Goal: Transaction & Acquisition: Purchase product/service

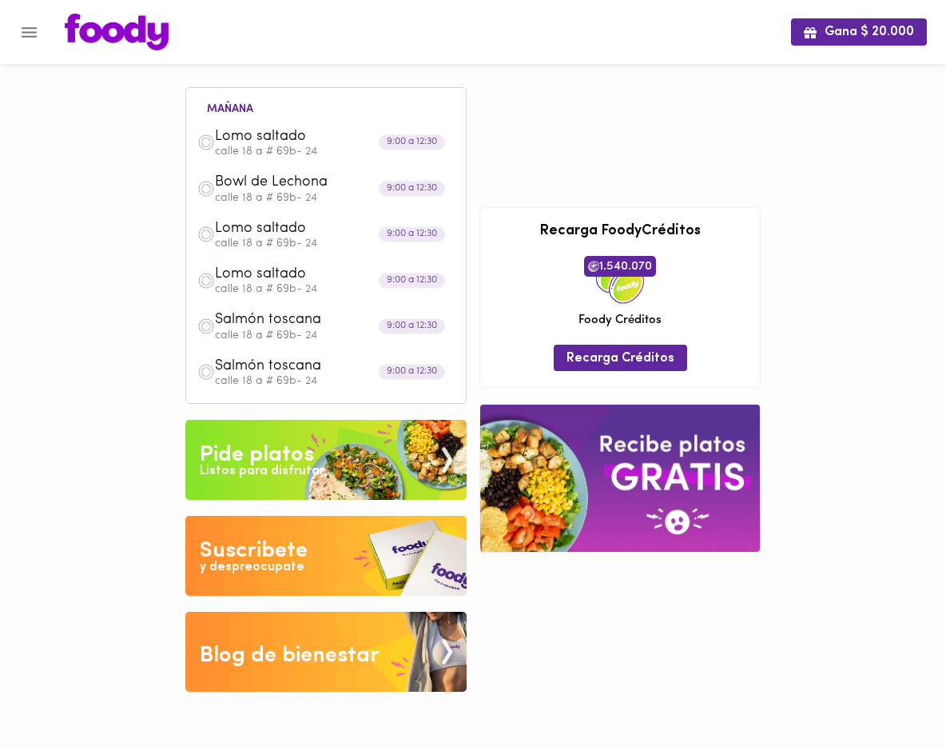
click at [257, 448] on div "Pide platos" at bounding box center [257, 455] width 114 height 32
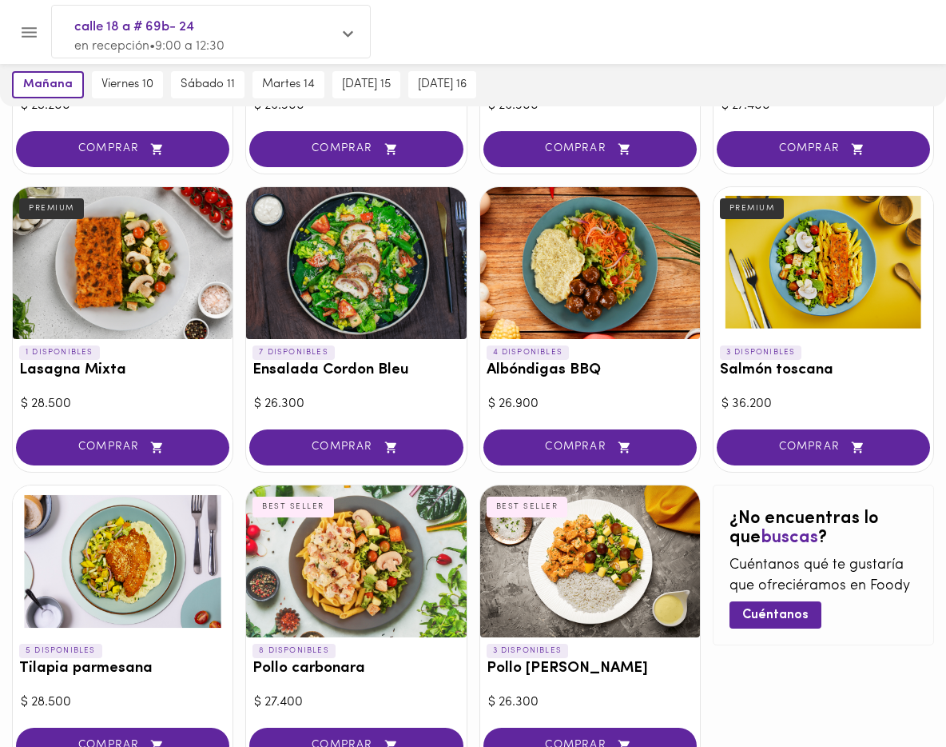
scroll to position [631, 0]
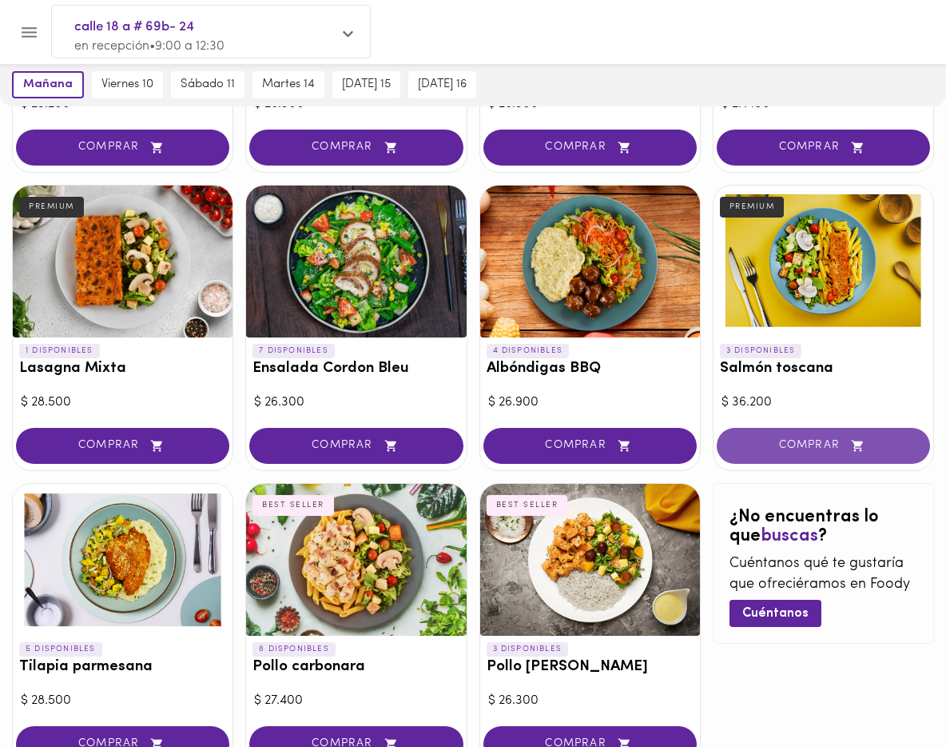
click at [807, 440] on span "COMPRAR" at bounding box center [823, 446] width 173 height 14
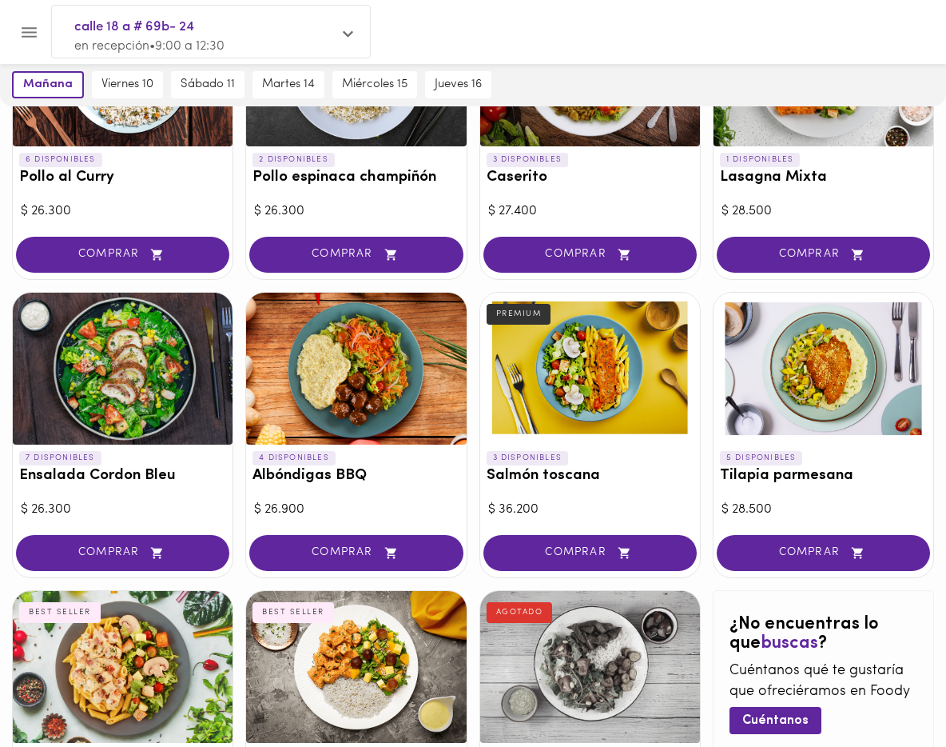
scroll to position [526, 0]
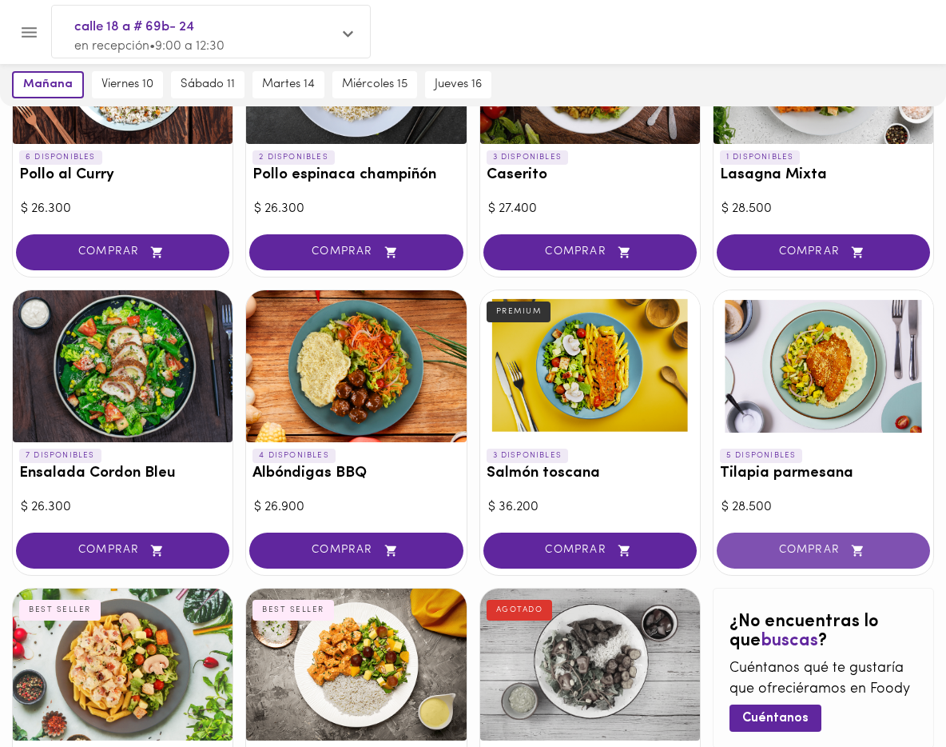
click at [788, 545] on span "COMPRAR" at bounding box center [823, 551] width 173 height 14
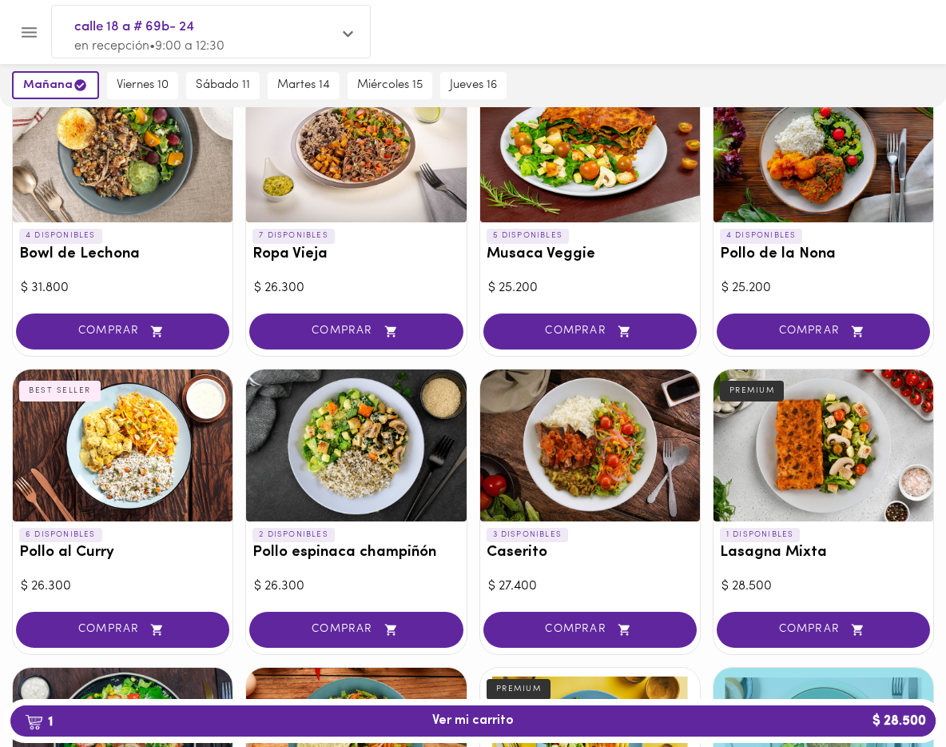
scroll to position [0, 0]
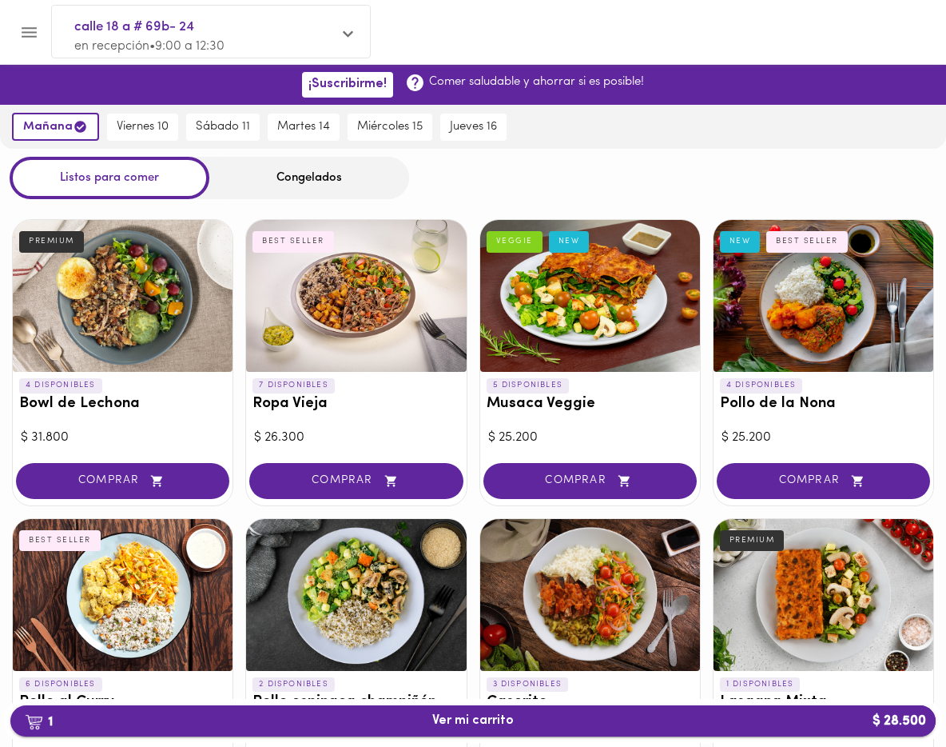
click at [444, 719] on span "1 Ver mi carrito $ 28.500" at bounding box center [473, 720] width 82 height 15
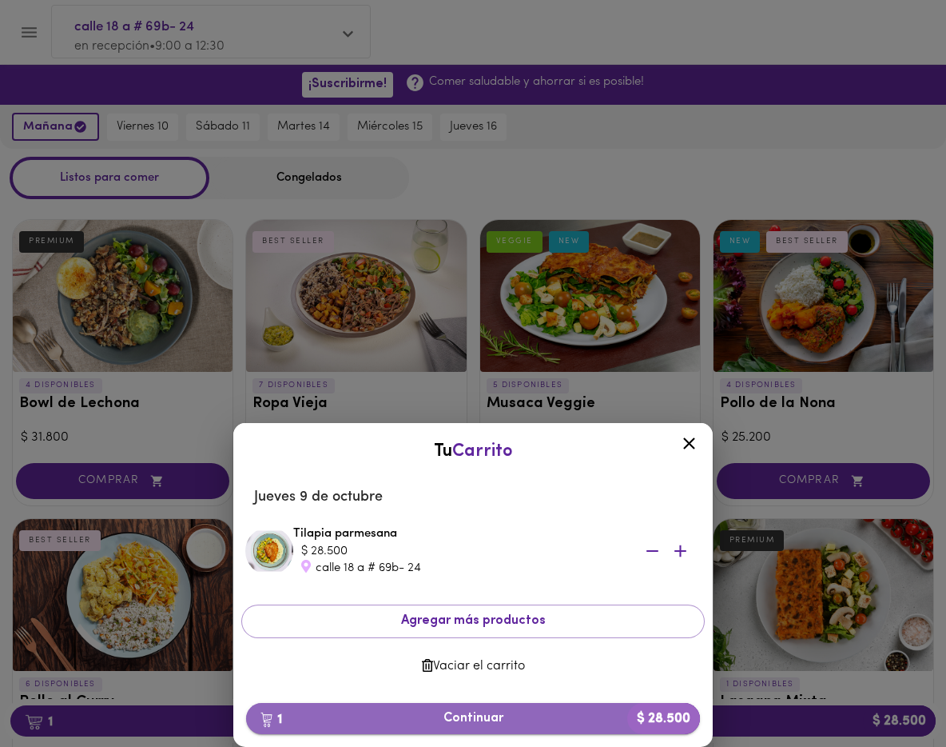
click at [501, 712] on span "1 Continuar $ 28.500" at bounding box center [473, 718] width 428 height 15
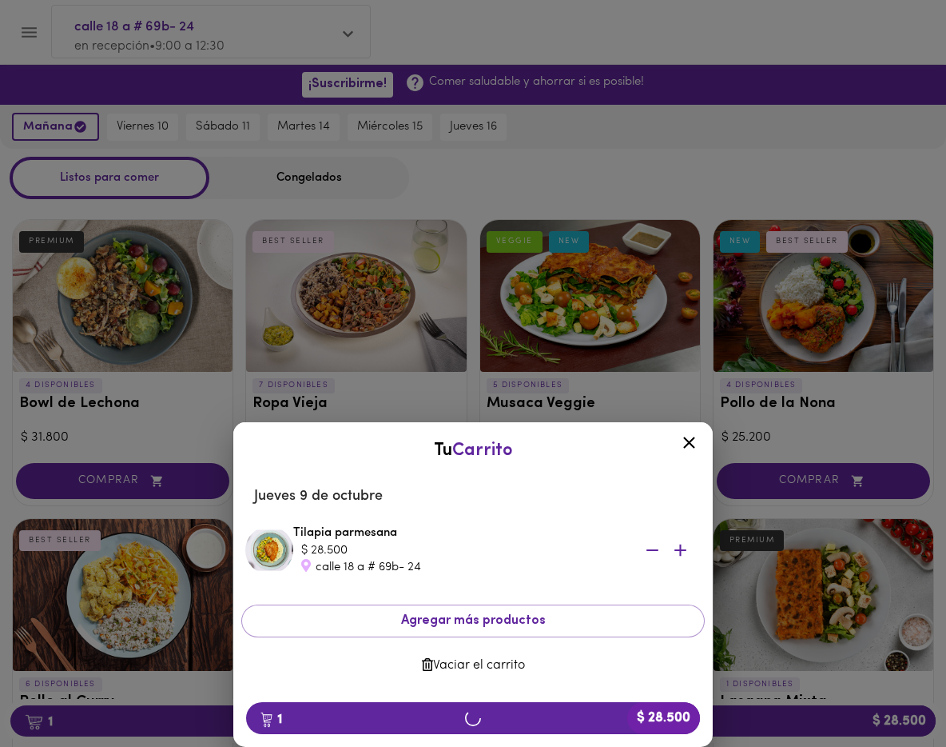
click at [683, 443] on icon at bounding box center [689, 442] width 20 height 20
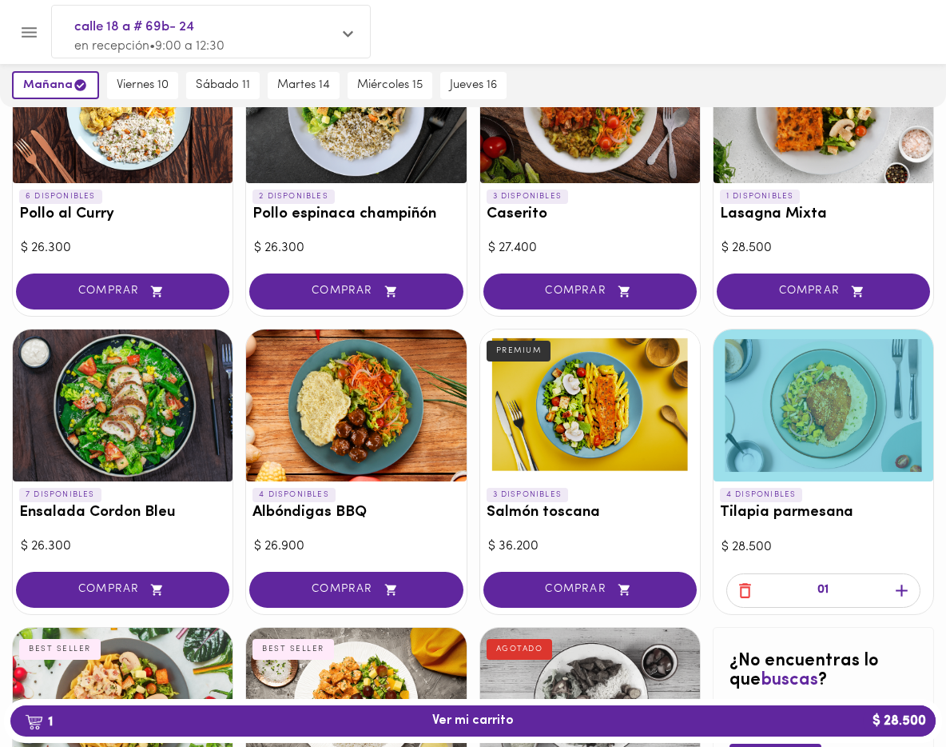
scroll to position [492, 0]
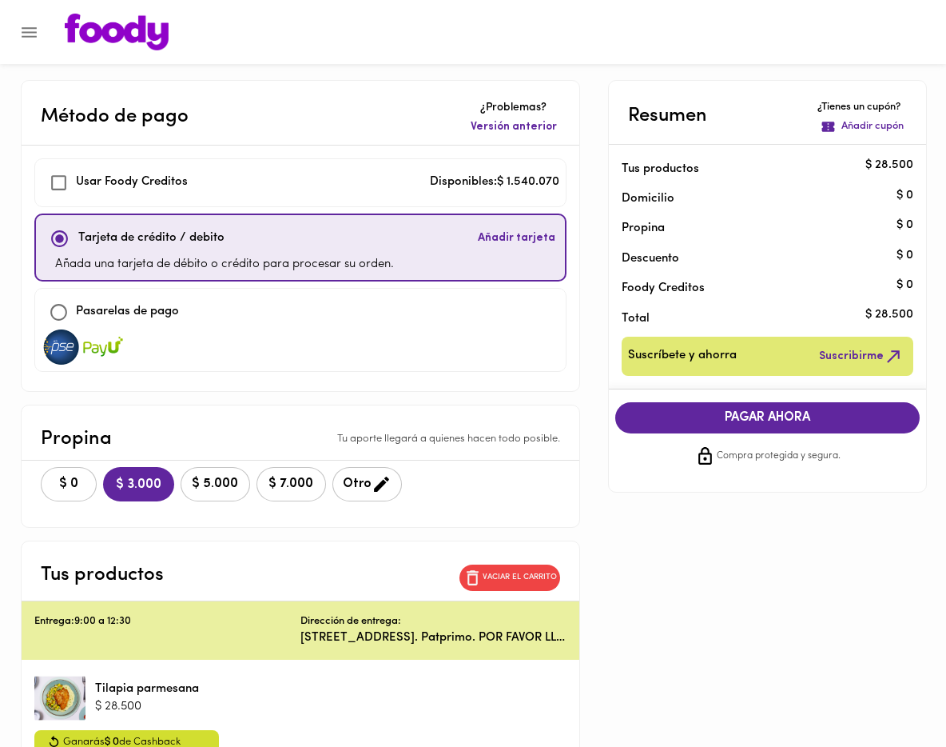
checkbox input "true"
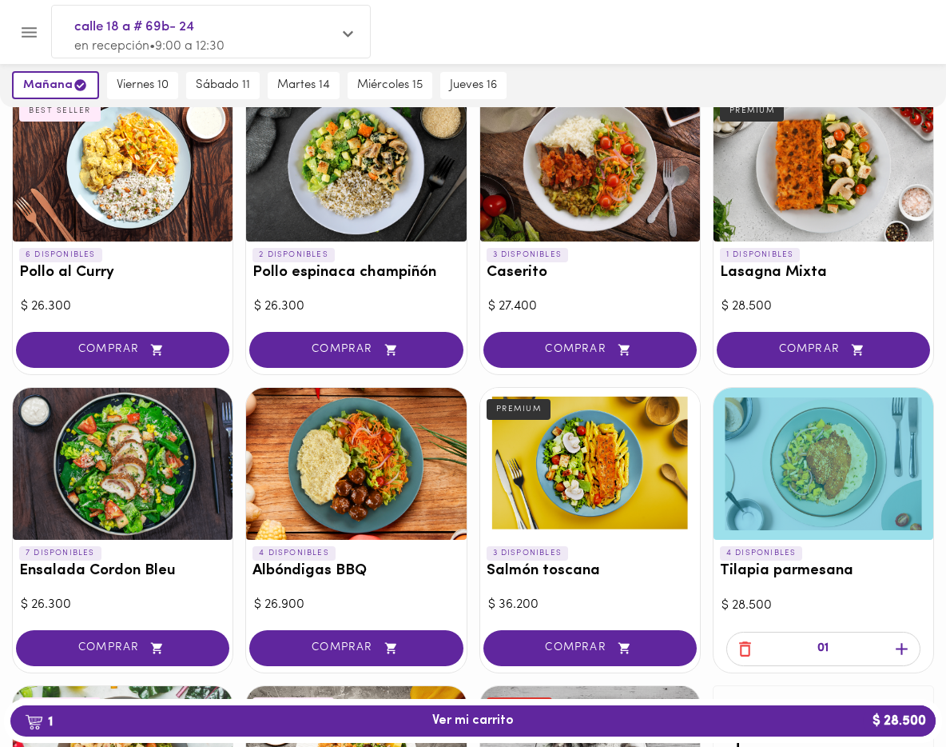
scroll to position [430, 0]
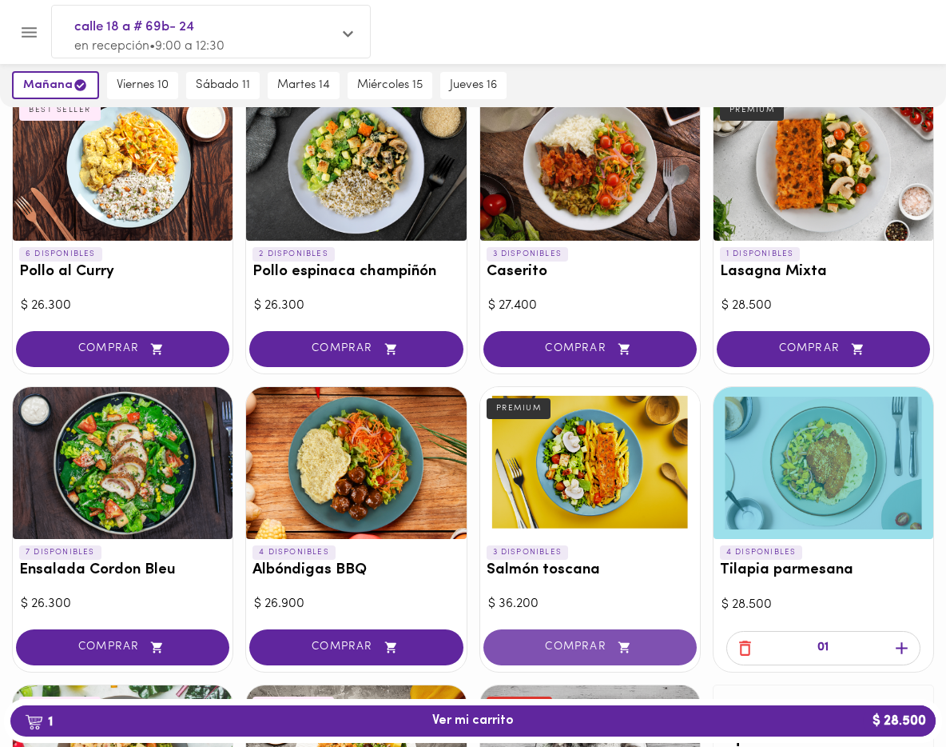
click at [556, 651] on span "COMPRAR" at bounding box center [590, 647] width 173 height 14
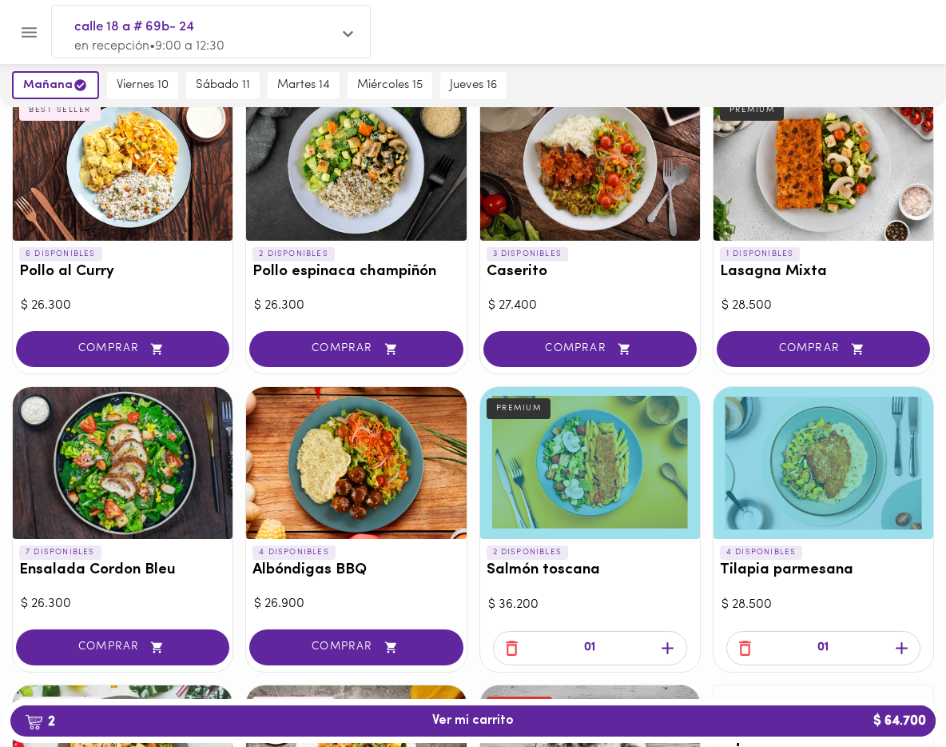
click at [741, 650] on icon "button" at bounding box center [745, 647] width 12 height 15
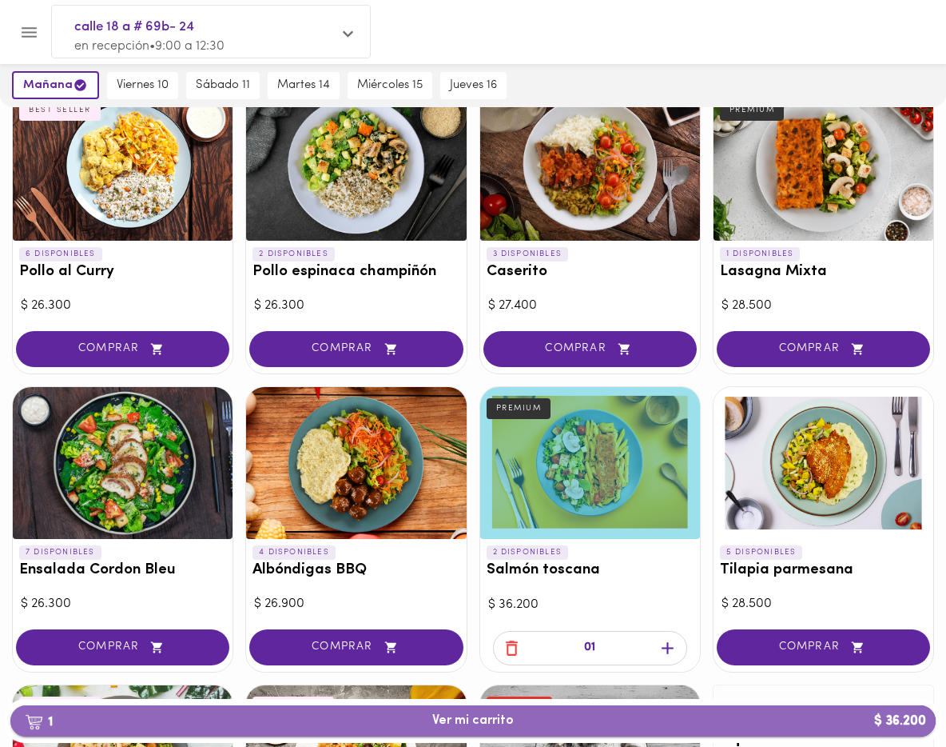
click at [584, 721] on span "1 Ver mi carrito $ 36.200" at bounding box center [473, 720] width 900 height 15
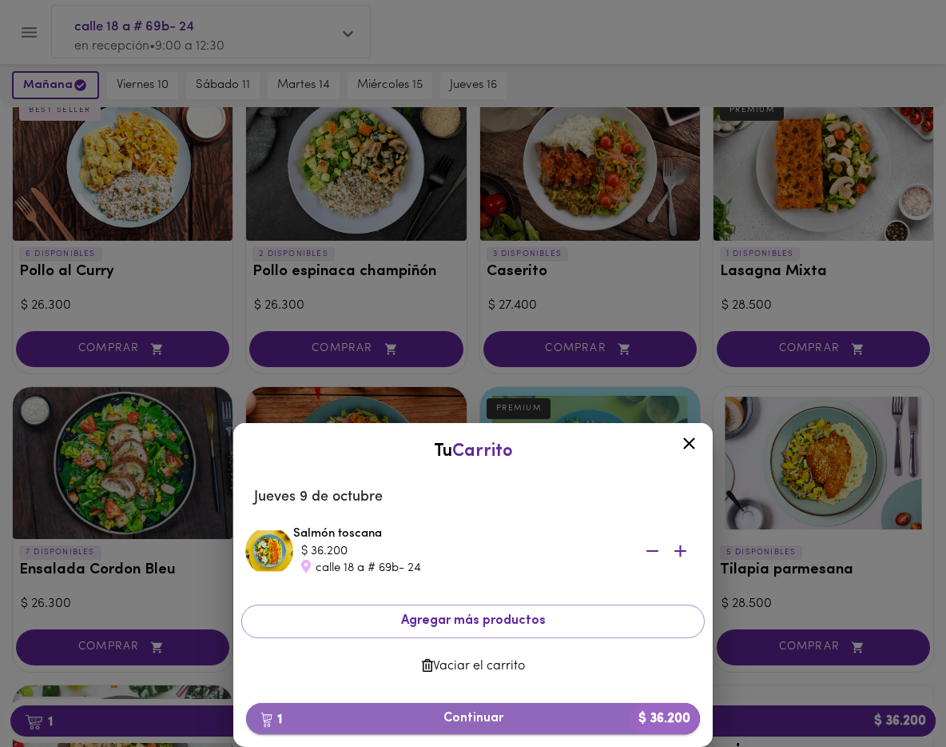
click at [479, 718] on span "1 Continuar $ 36.200" at bounding box center [473, 718] width 428 height 15
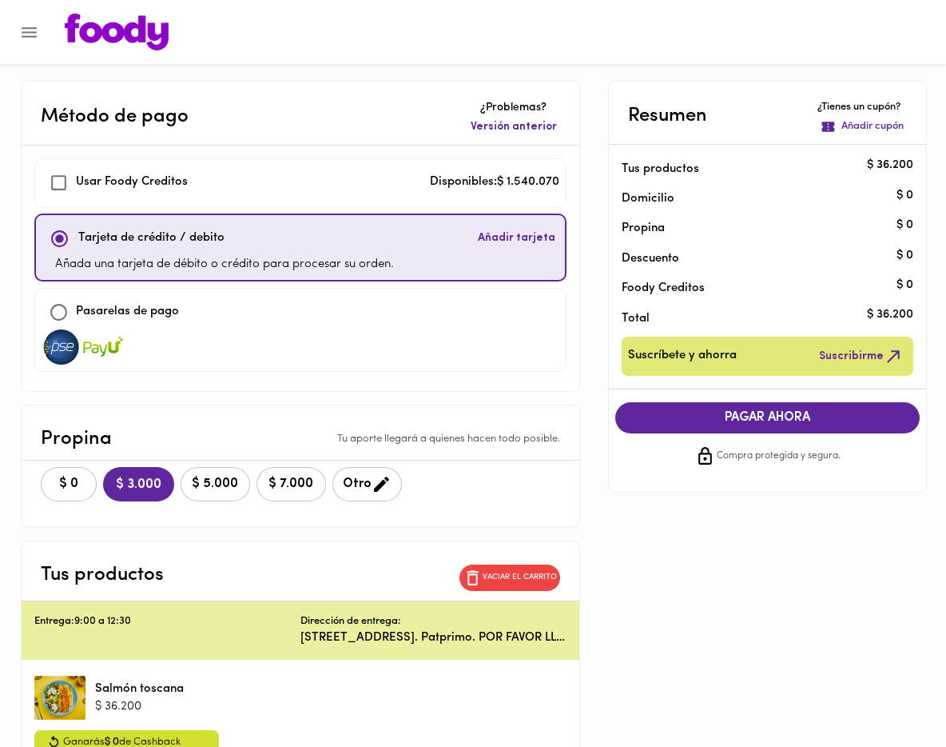
checkbox input "true"
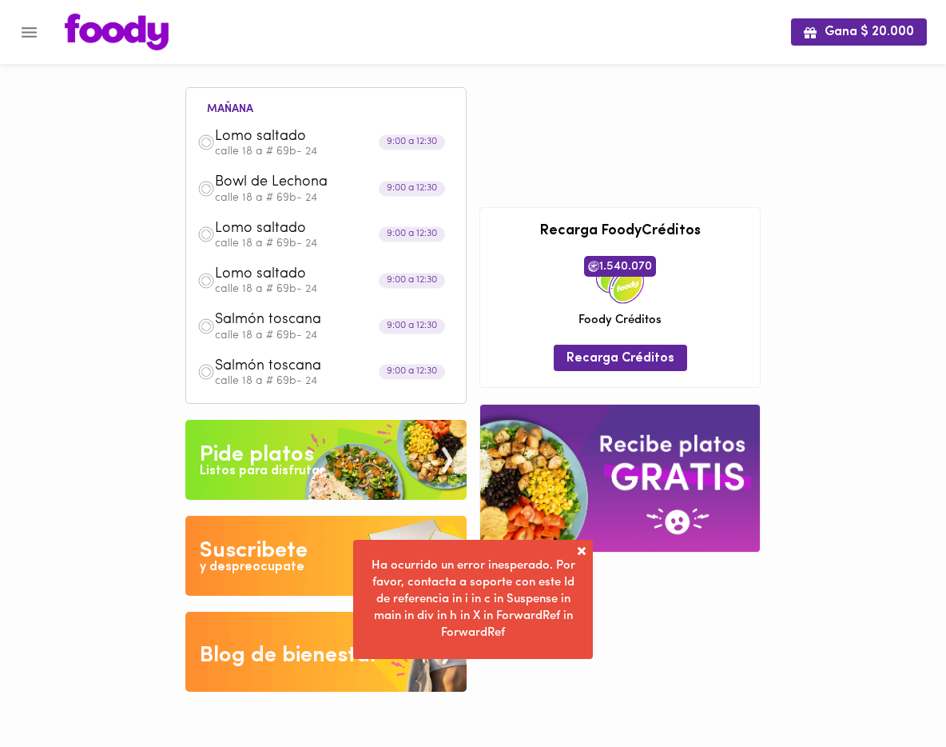
click at [285, 448] on div "Pide platos" at bounding box center [257, 455] width 114 height 32
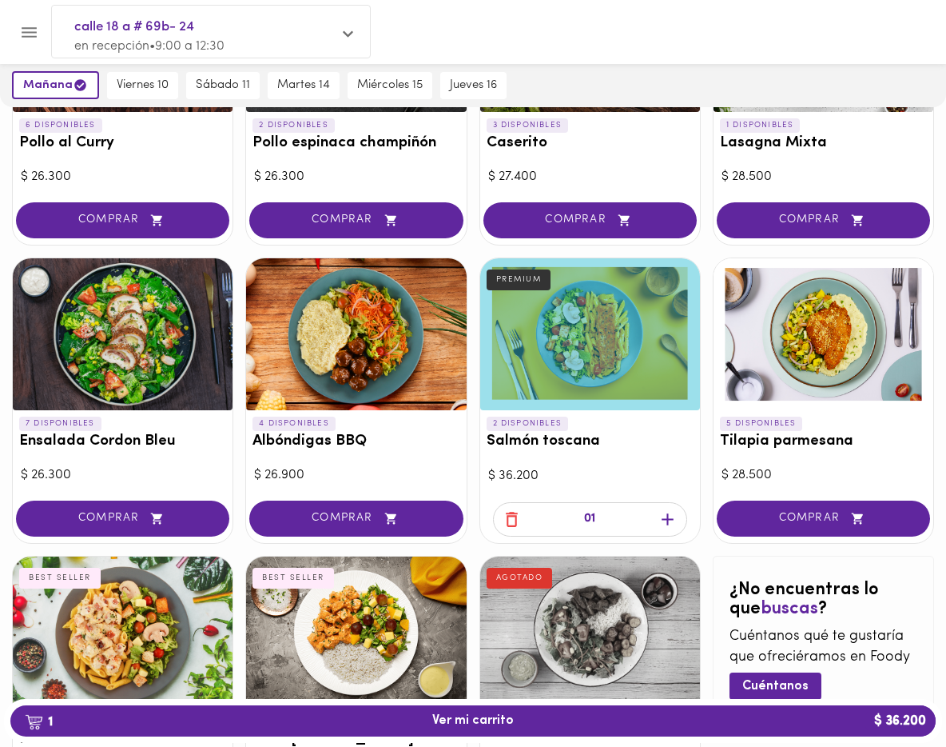
scroll to position [522, 0]
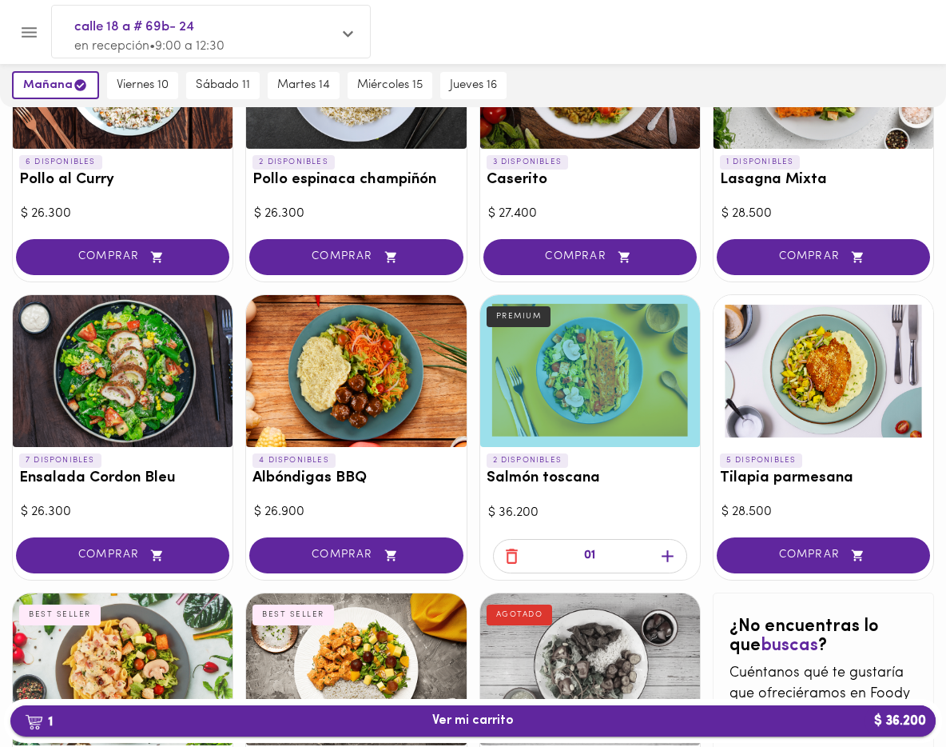
click at [420, 723] on span "1 Ver mi carrito $ 36.200" at bounding box center [473, 720] width 900 height 15
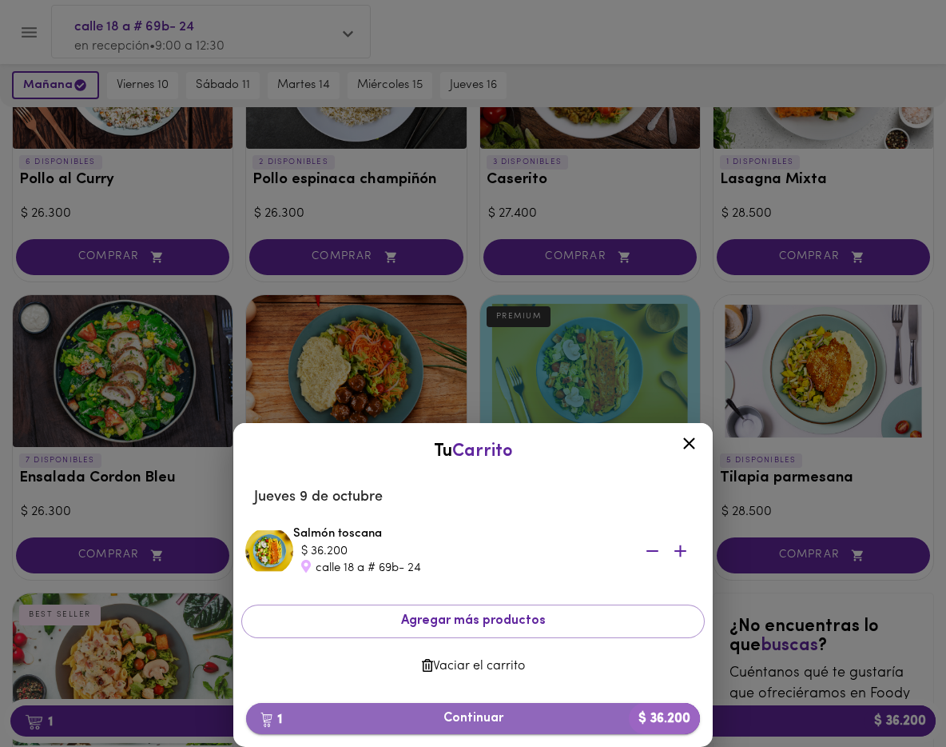
click at [486, 711] on span "1 Continuar $ 36.200" at bounding box center [473, 718] width 428 height 15
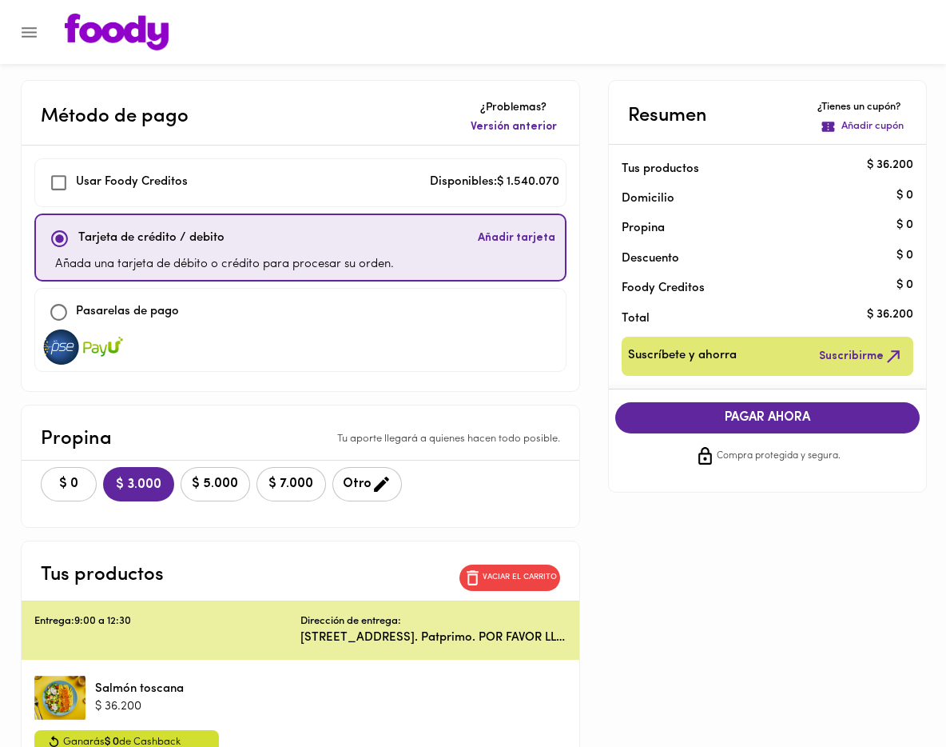
checkbox input "true"
click at [62, 489] on span "$ 0" at bounding box center [68, 483] width 35 height 15
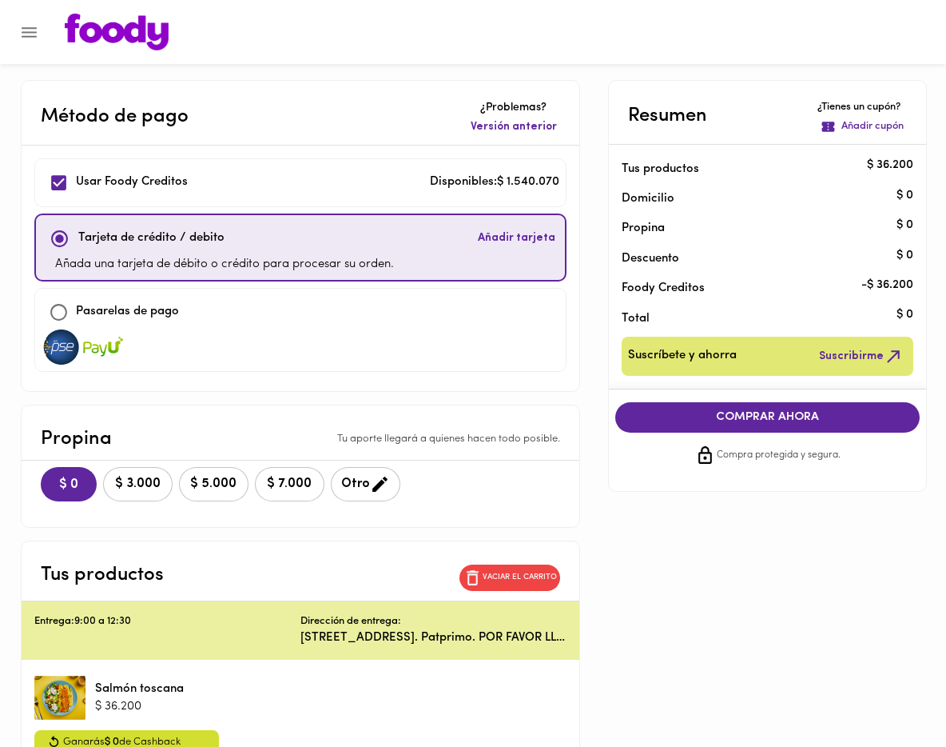
click at [773, 405] on button "COMPRAR AHORA" at bounding box center [768, 417] width 305 height 30
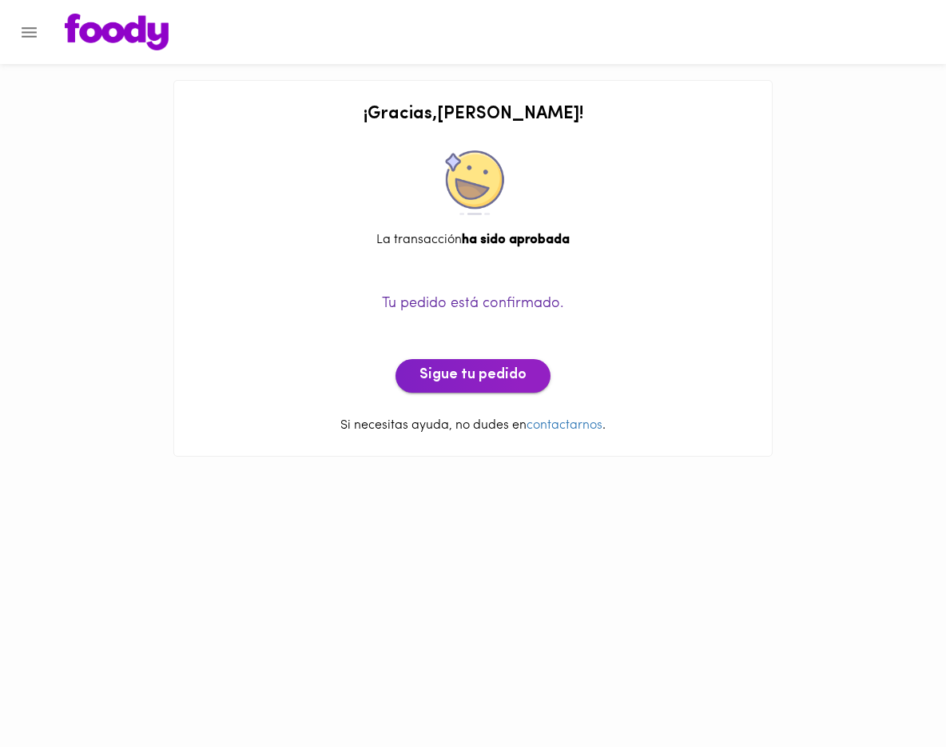
click at [508, 380] on span "Sigue tu pedido" at bounding box center [473, 376] width 107 height 18
